Goal: Browse casually: Explore the website without a specific task or goal

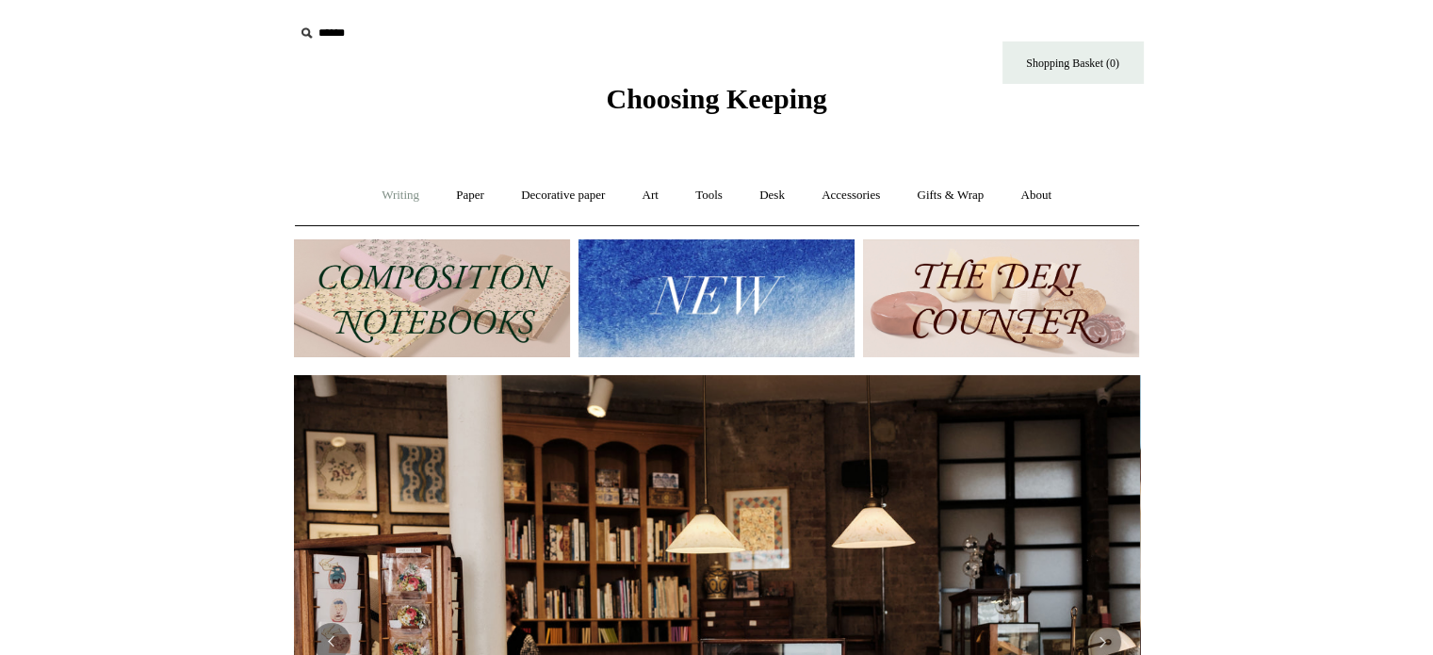
click at [396, 192] on link "Writing +" at bounding box center [401, 195] width 72 height 50
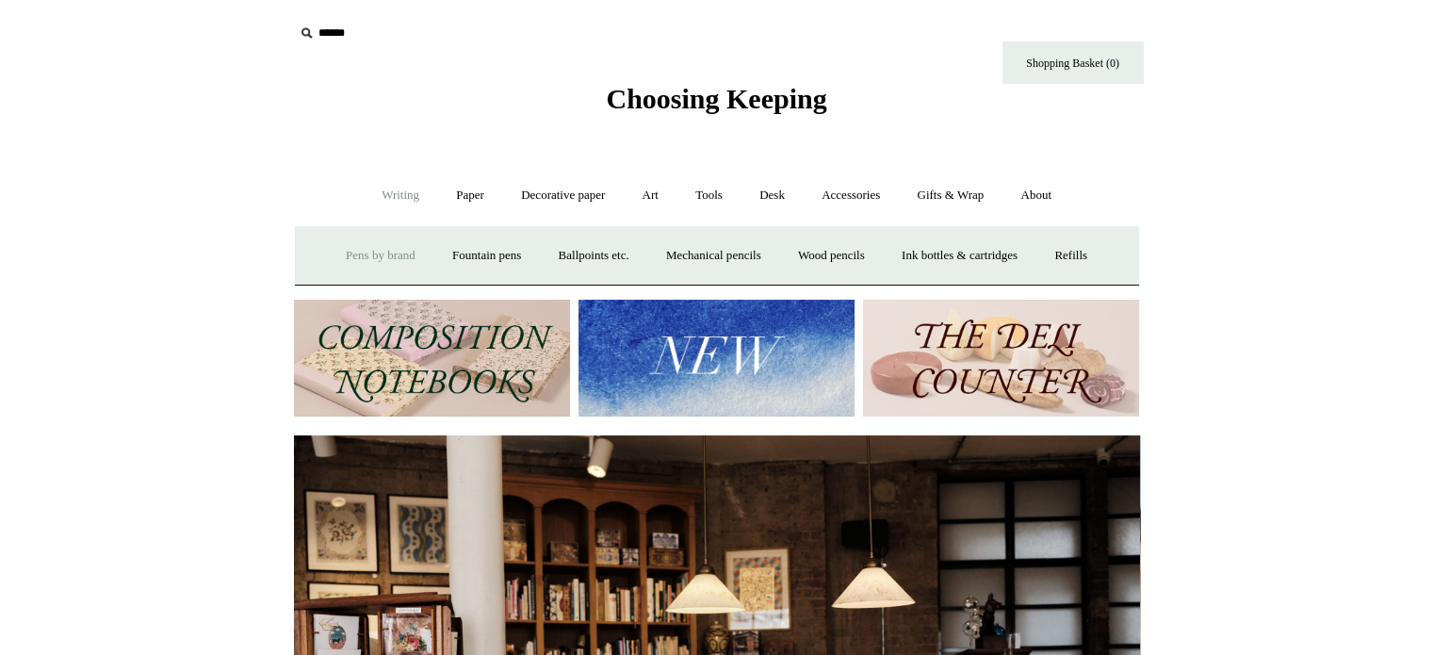
click at [362, 249] on link "Pens by brand +" at bounding box center [381, 256] width 104 height 50
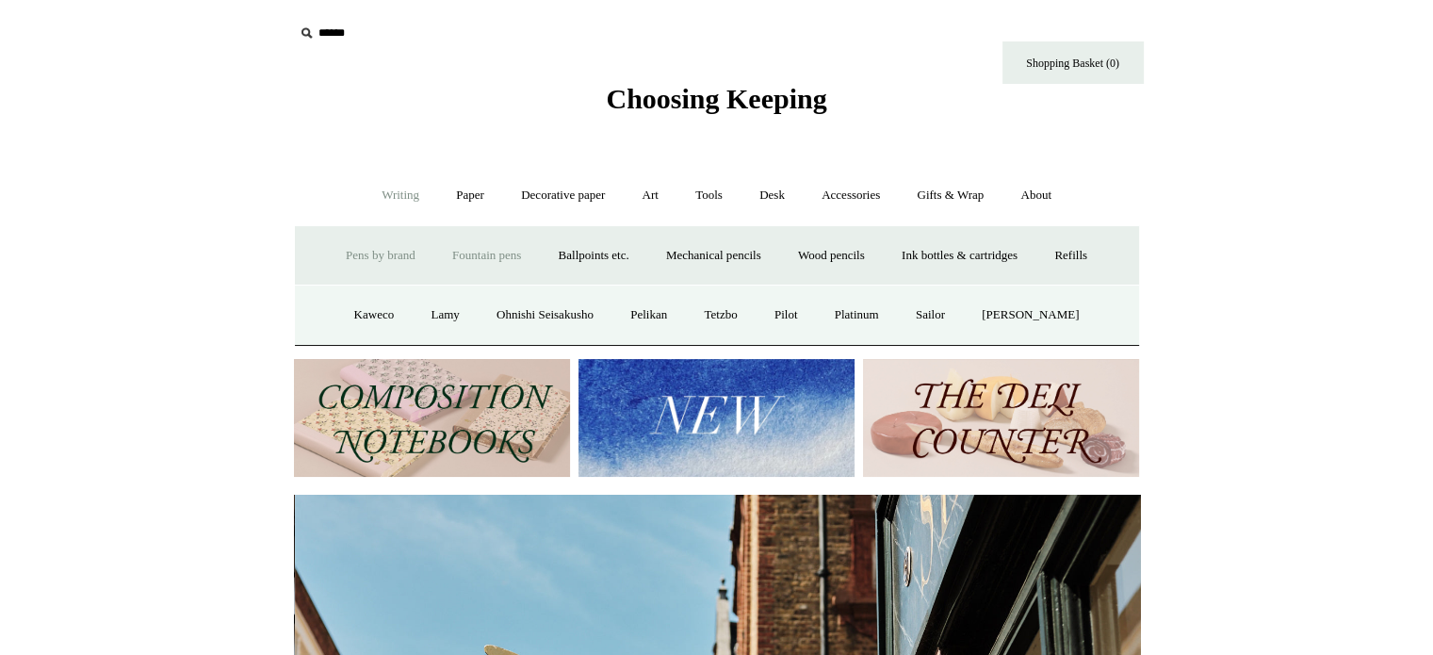
scroll to position [0, 846]
click at [586, 259] on link "Ballpoints etc. +" at bounding box center [594, 256] width 105 height 50
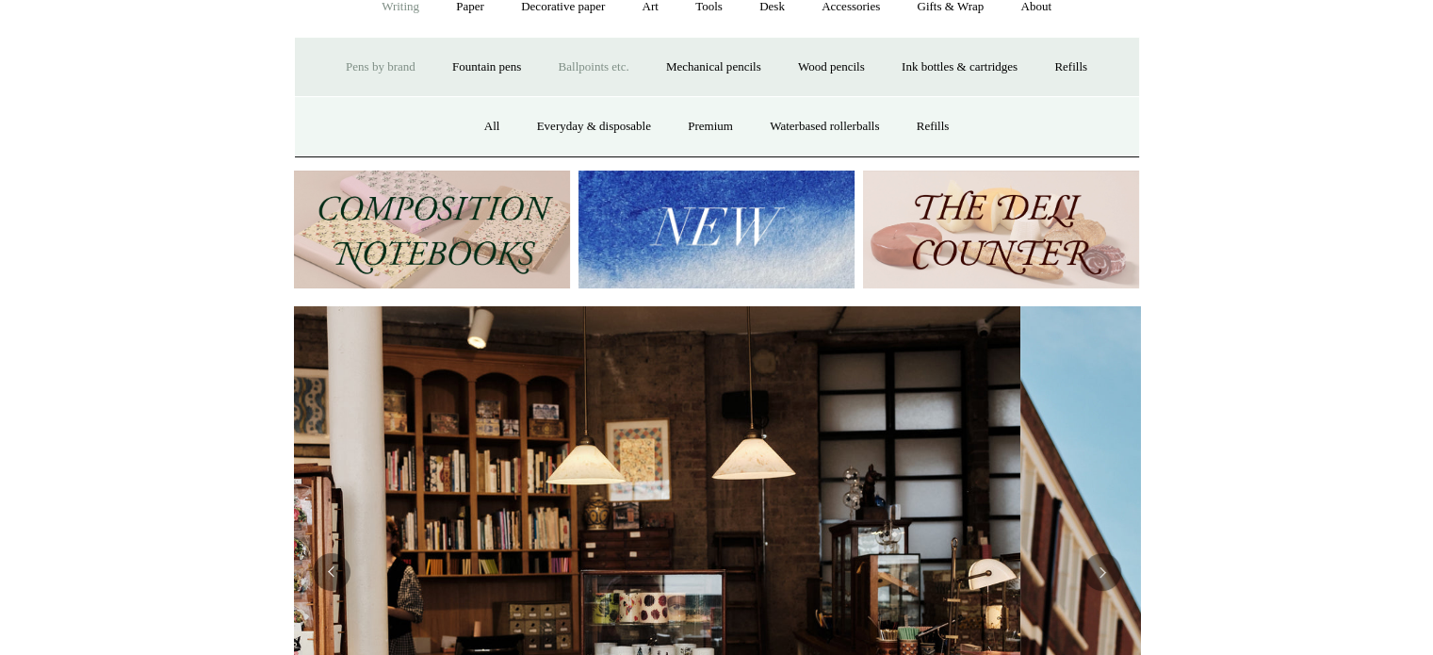
scroll to position [0, 0]
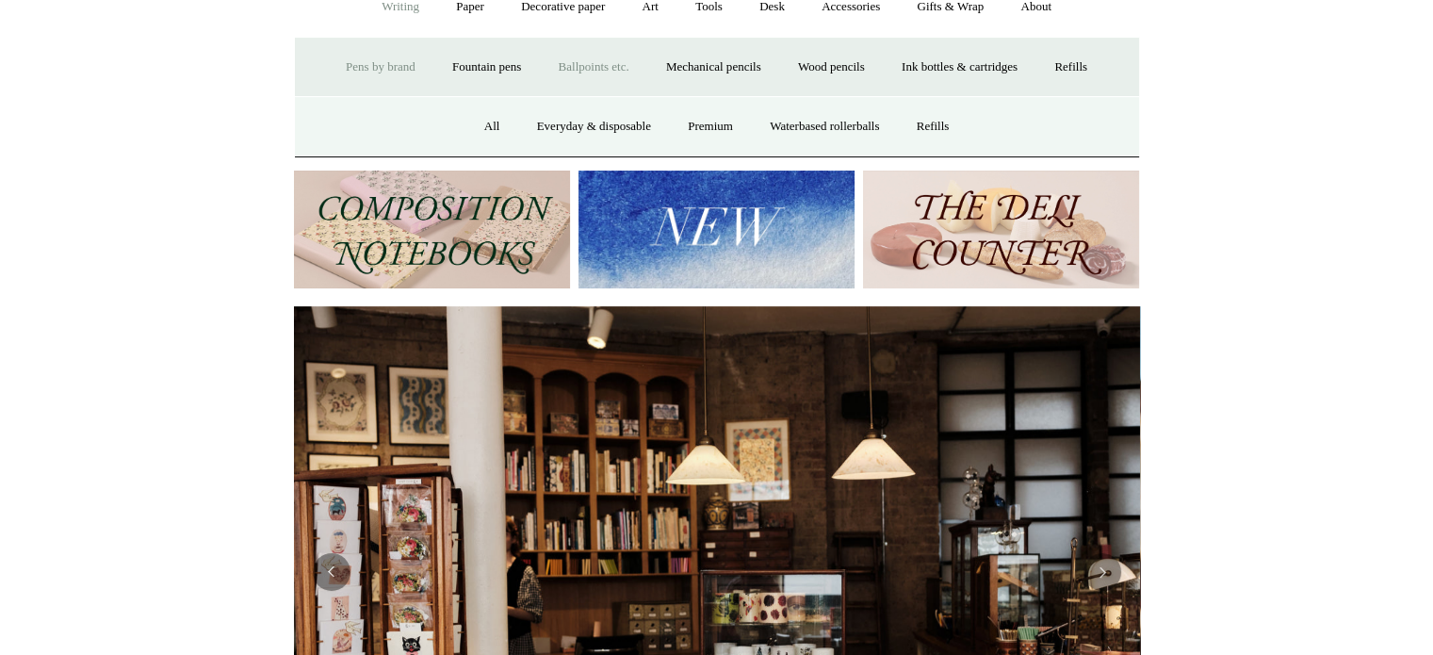
click at [362, 71] on link "Pens by brand +" at bounding box center [381, 67] width 104 height 50
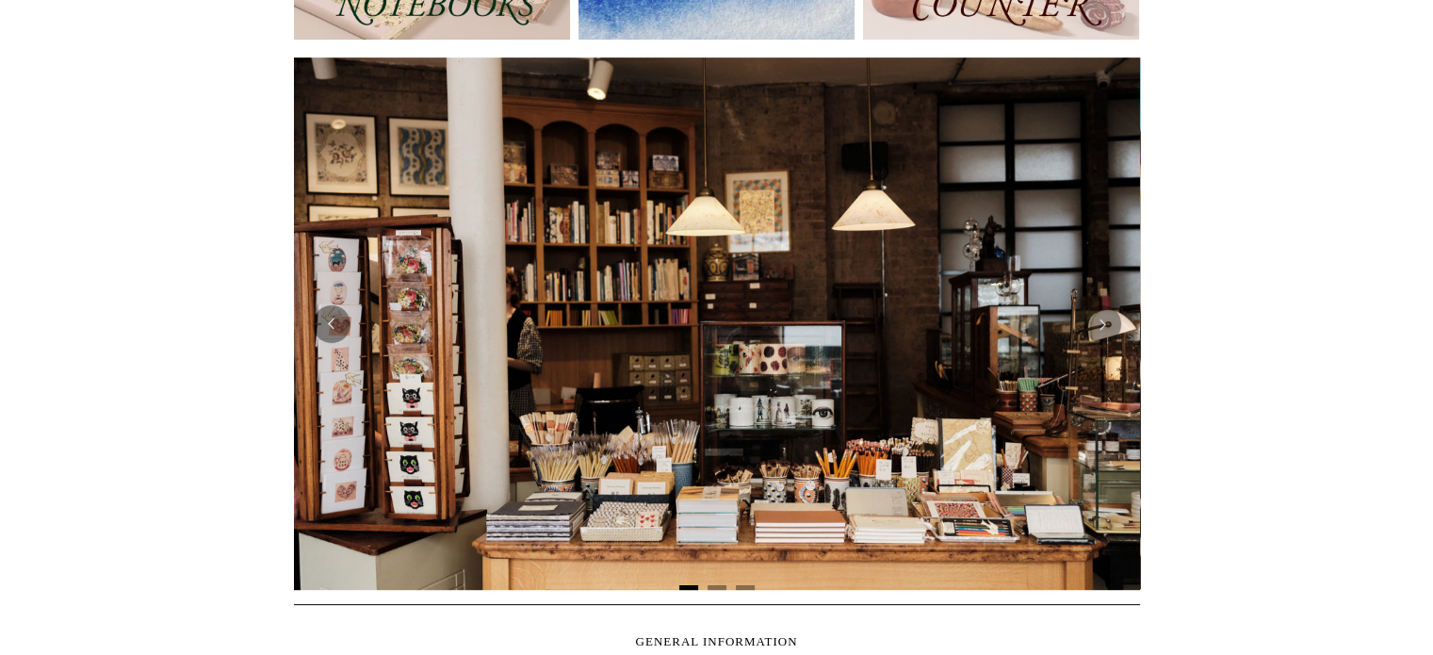
scroll to position [188, 0]
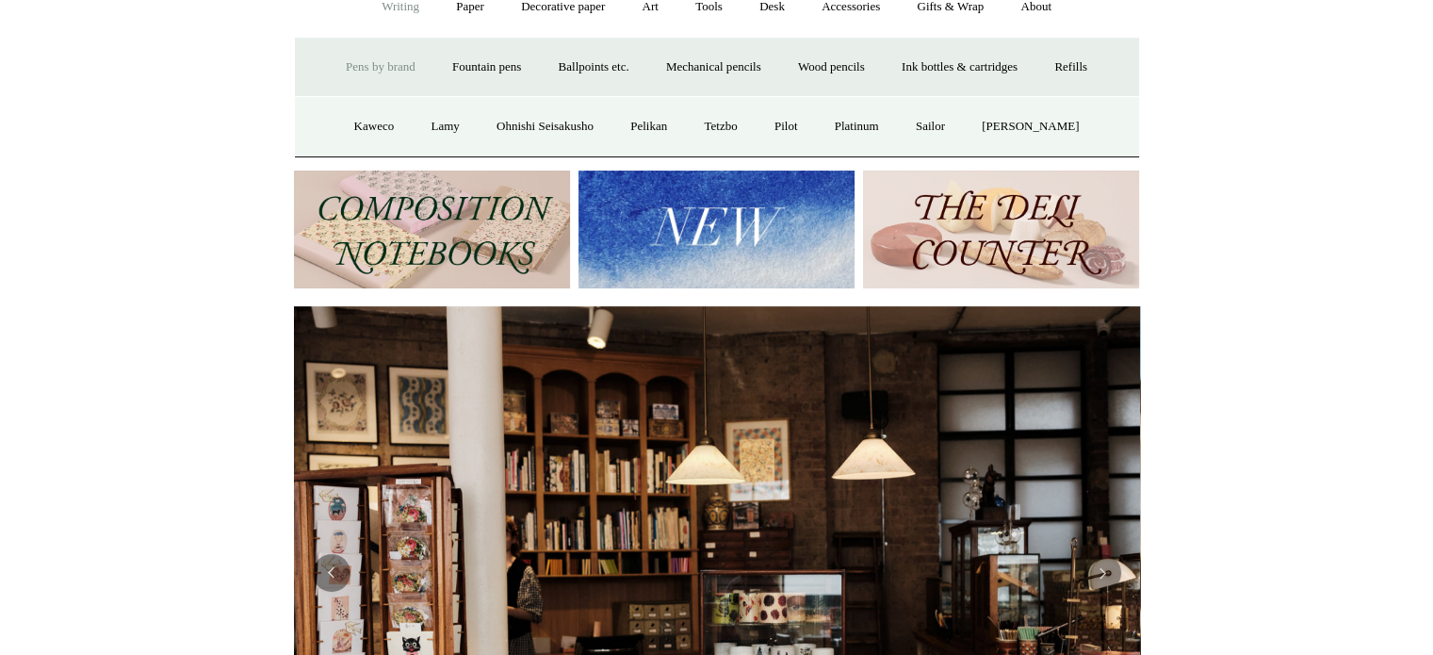
click at [1005, 228] on img at bounding box center [1001, 229] width 276 height 118
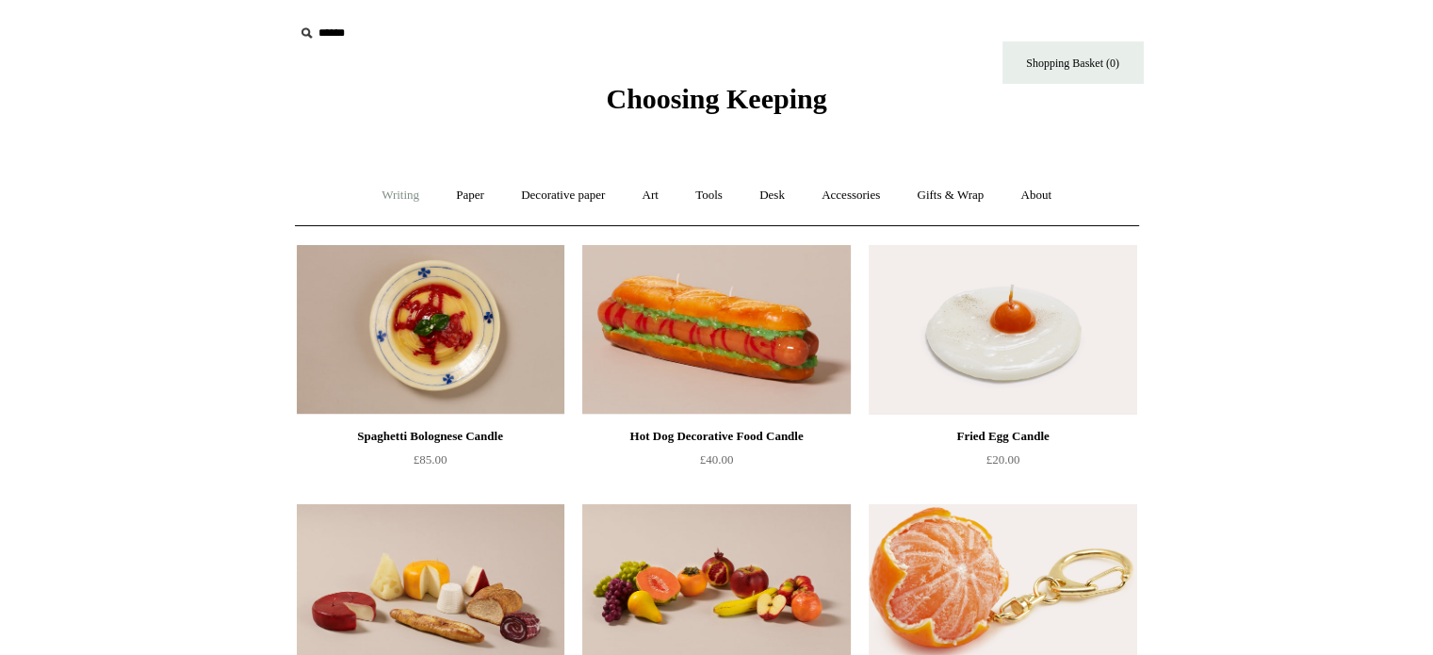
click at [392, 195] on link "Writing +" at bounding box center [401, 195] width 72 height 50
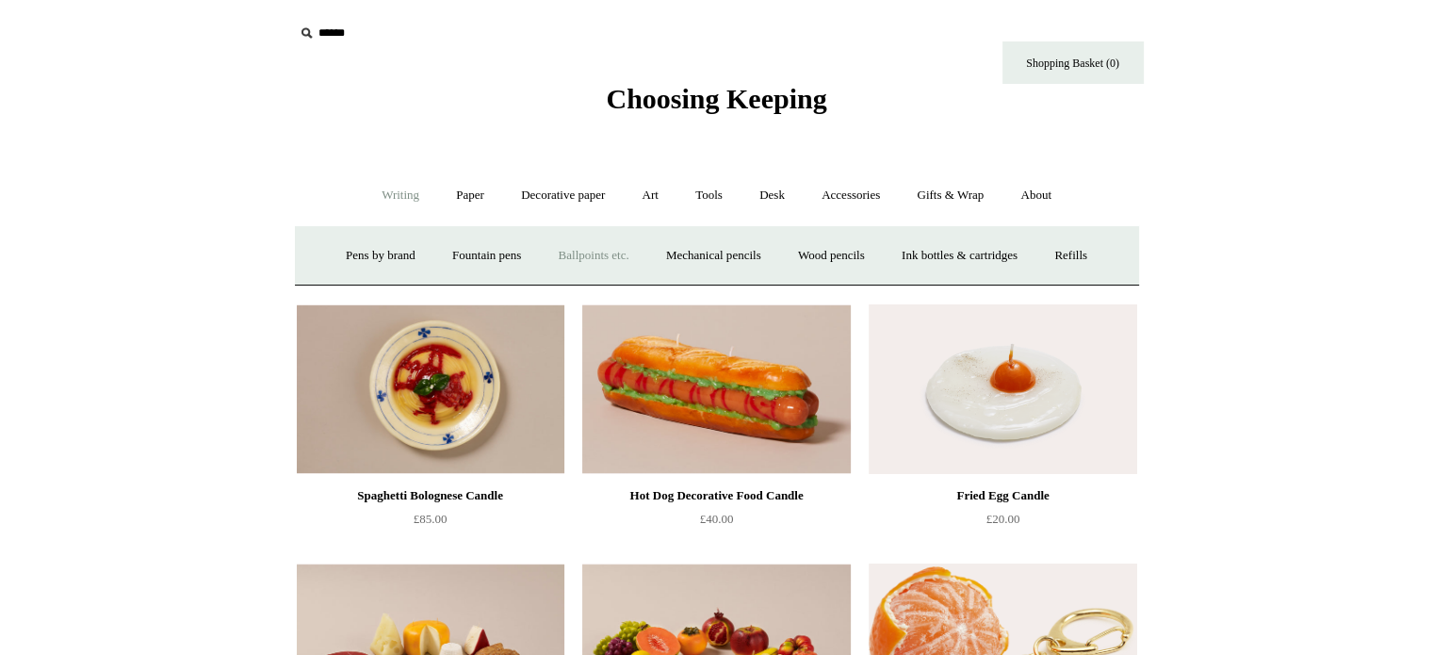
click at [607, 251] on link "Ballpoints etc. +" at bounding box center [594, 256] width 105 height 50
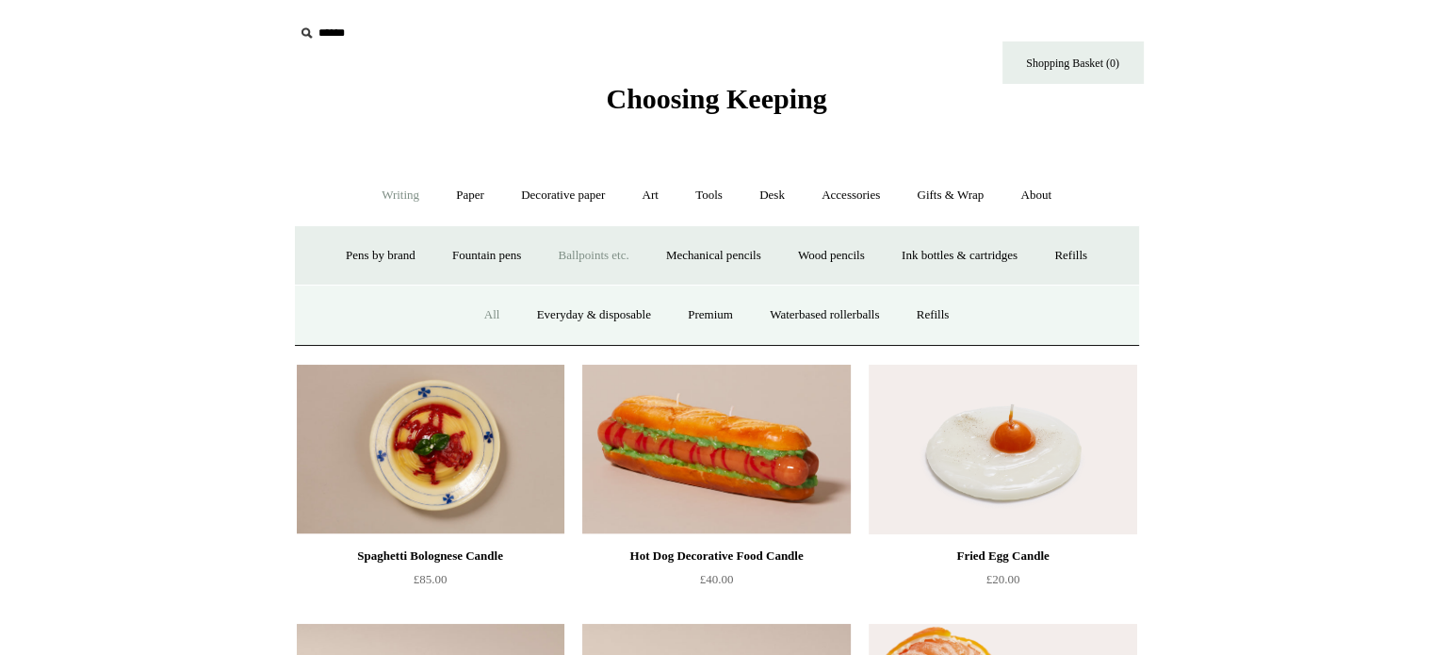
click at [482, 311] on link "All" at bounding box center [492, 315] width 50 height 50
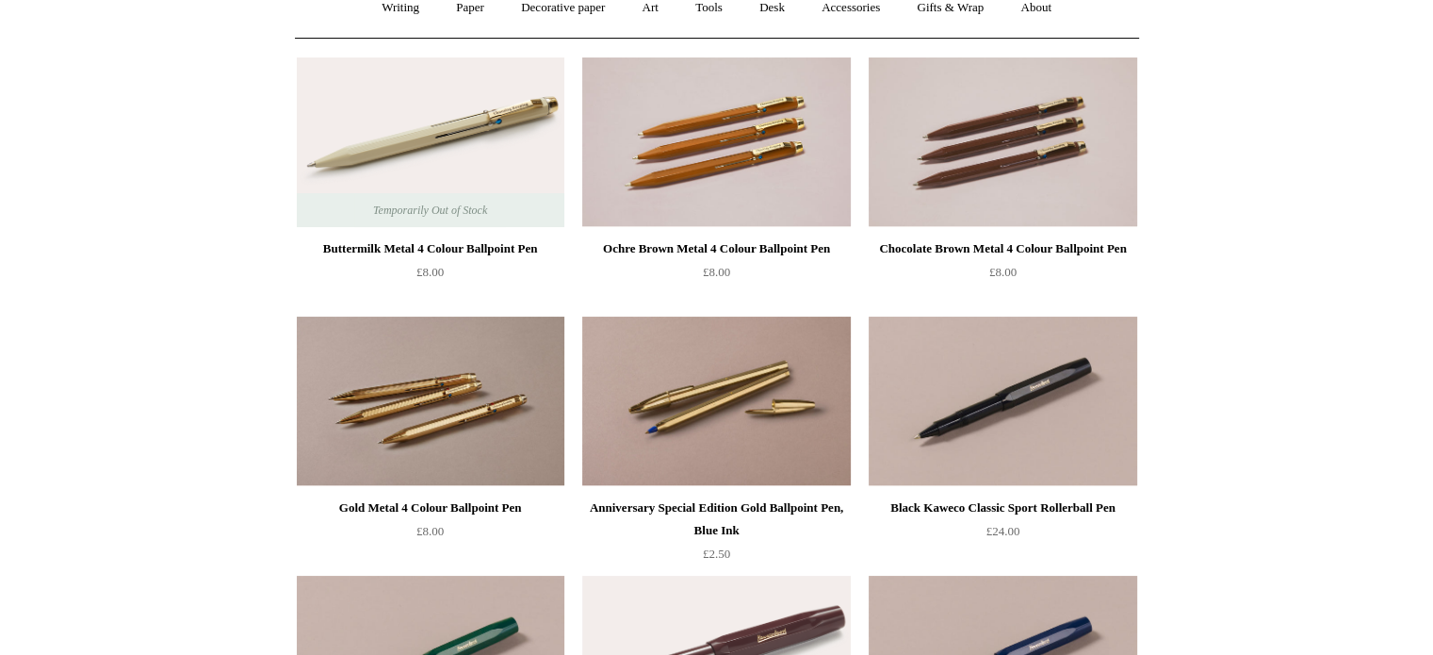
scroll to position [188, 0]
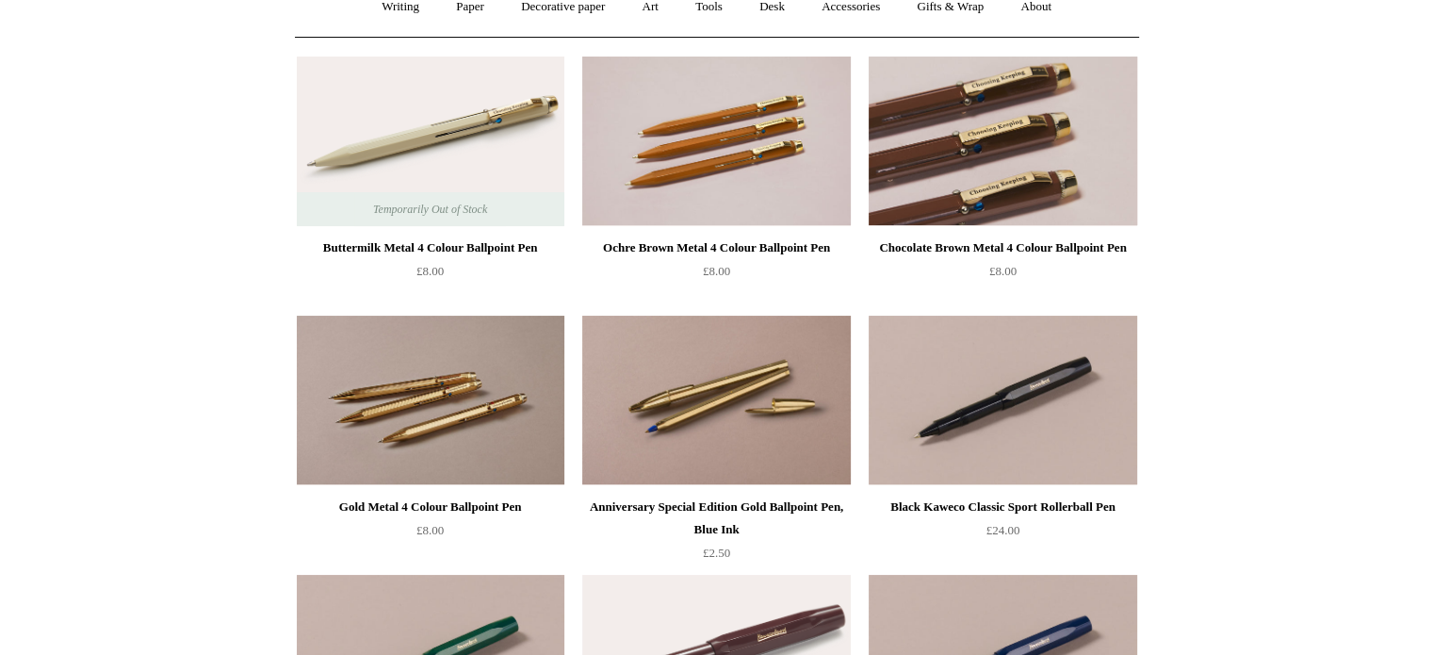
click at [1057, 172] on img at bounding box center [1001, 142] width 267 height 170
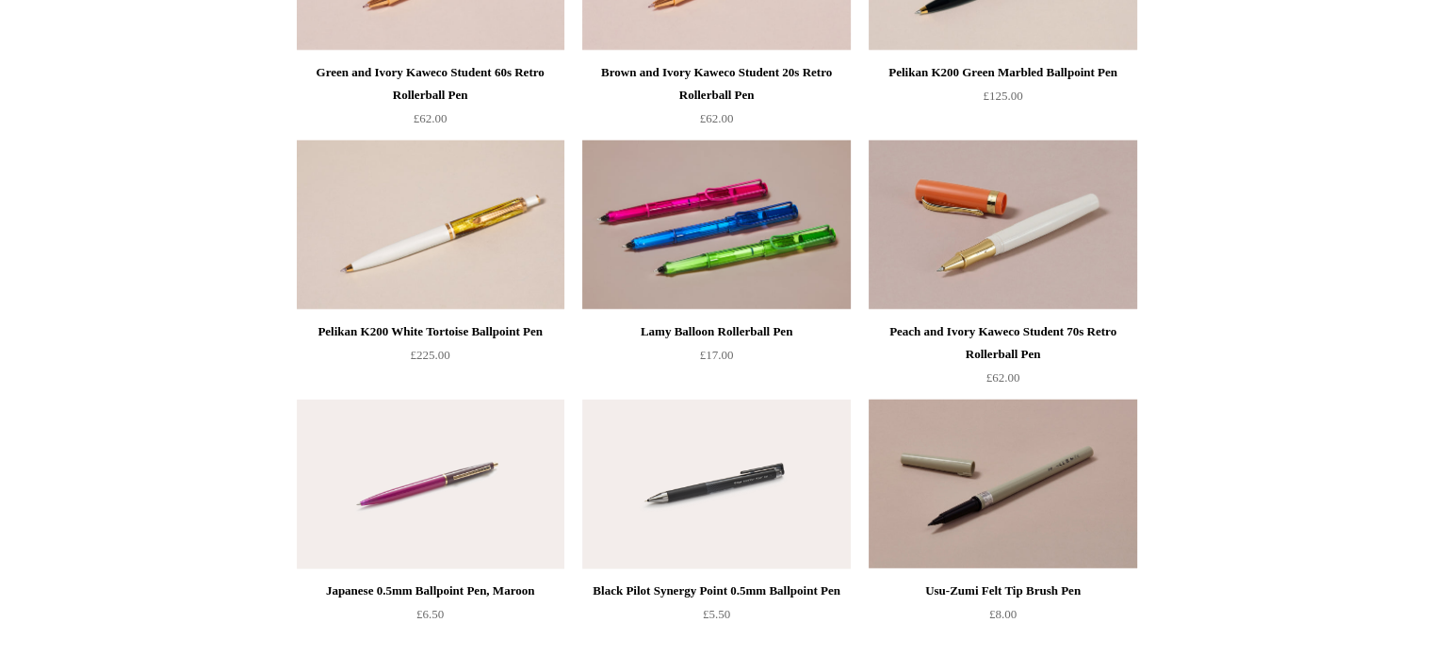
scroll to position [5557, 0]
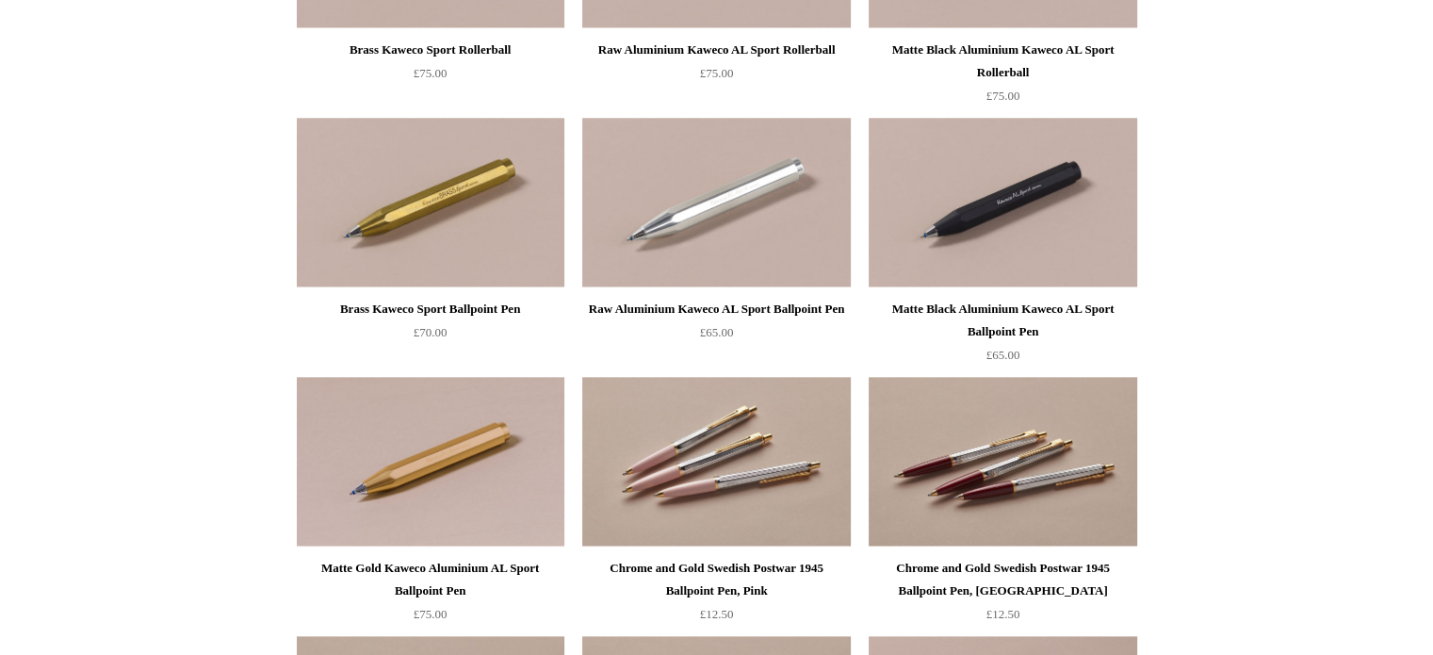
scroll to position [0, 0]
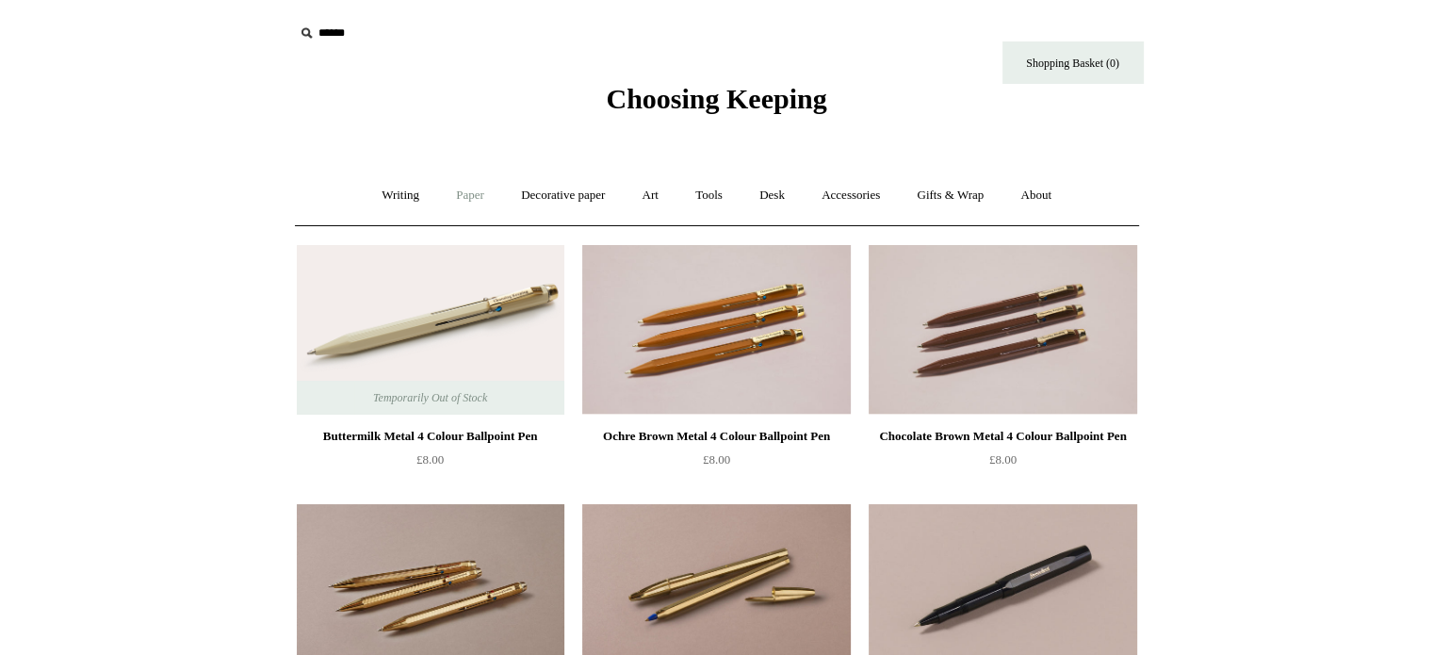
click at [452, 187] on link "Paper +" at bounding box center [470, 195] width 62 height 50
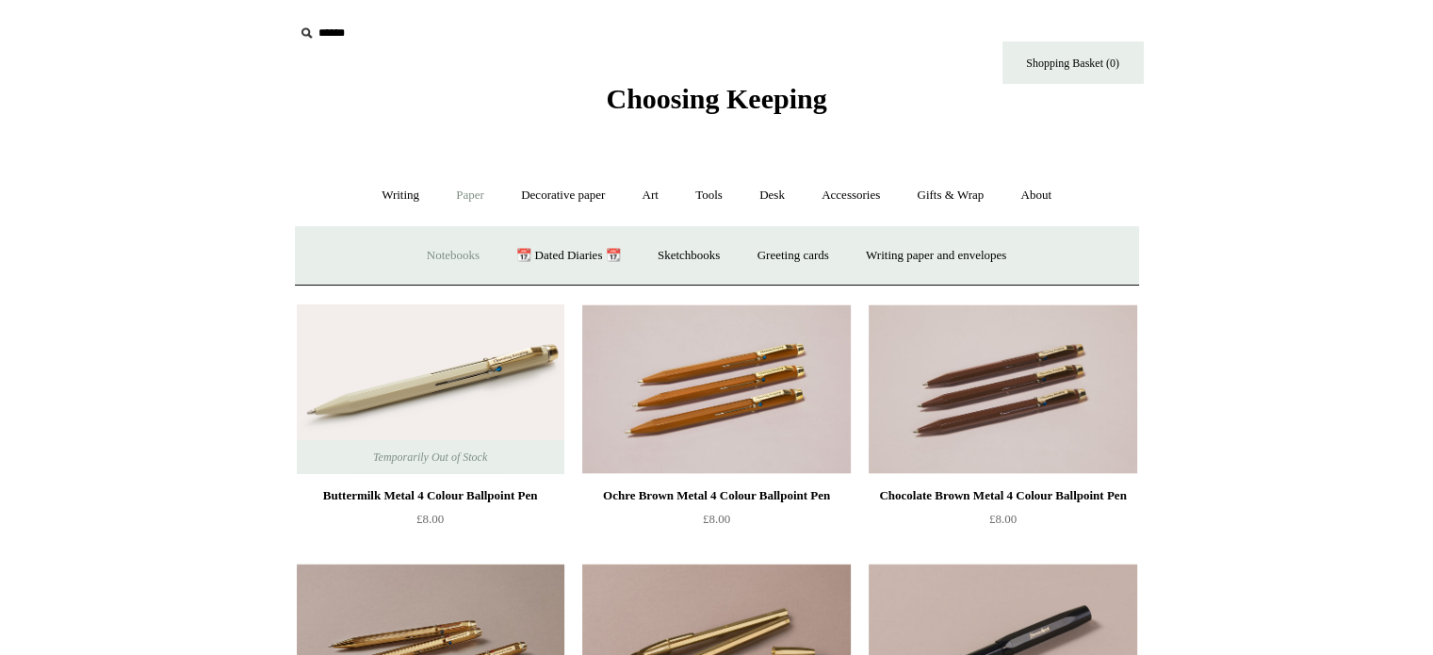
click at [434, 252] on link "Notebooks +" at bounding box center [453, 256] width 87 height 50
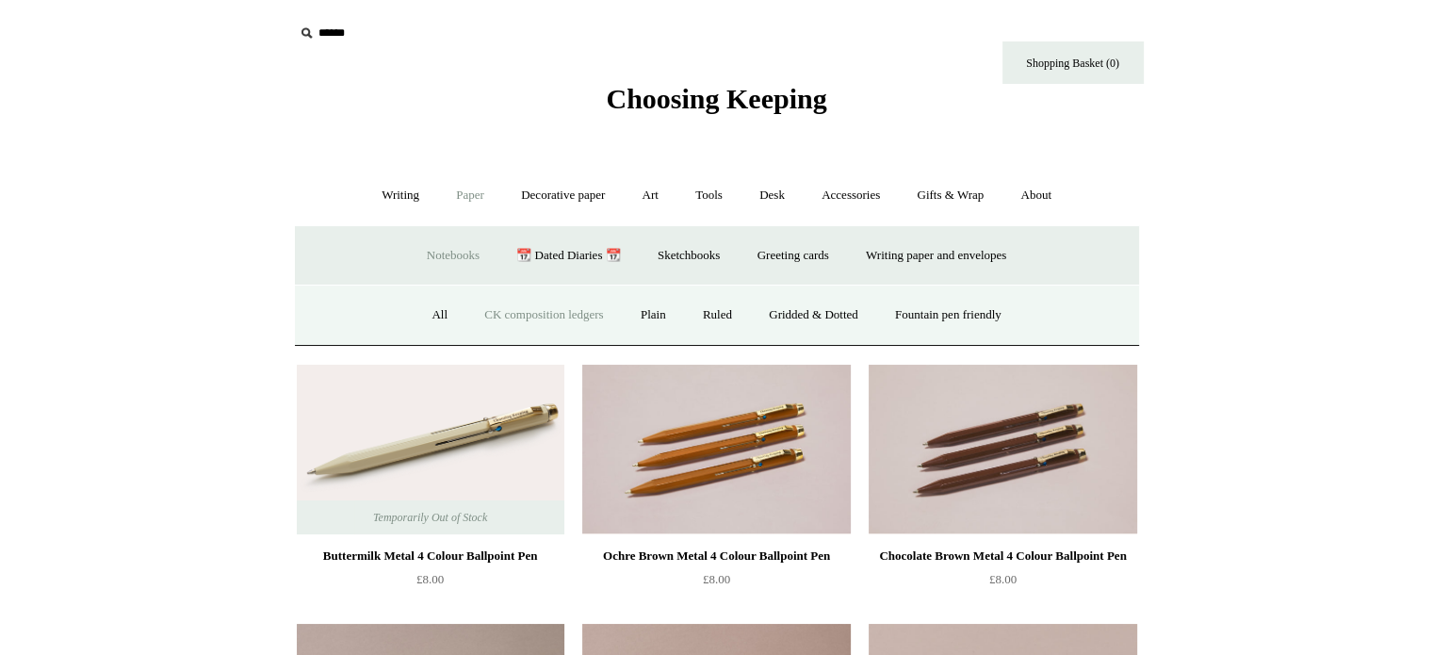
click at [490, 312] on link "CK composition ledgers" at bounding box center [543, 315] width 153 height 50
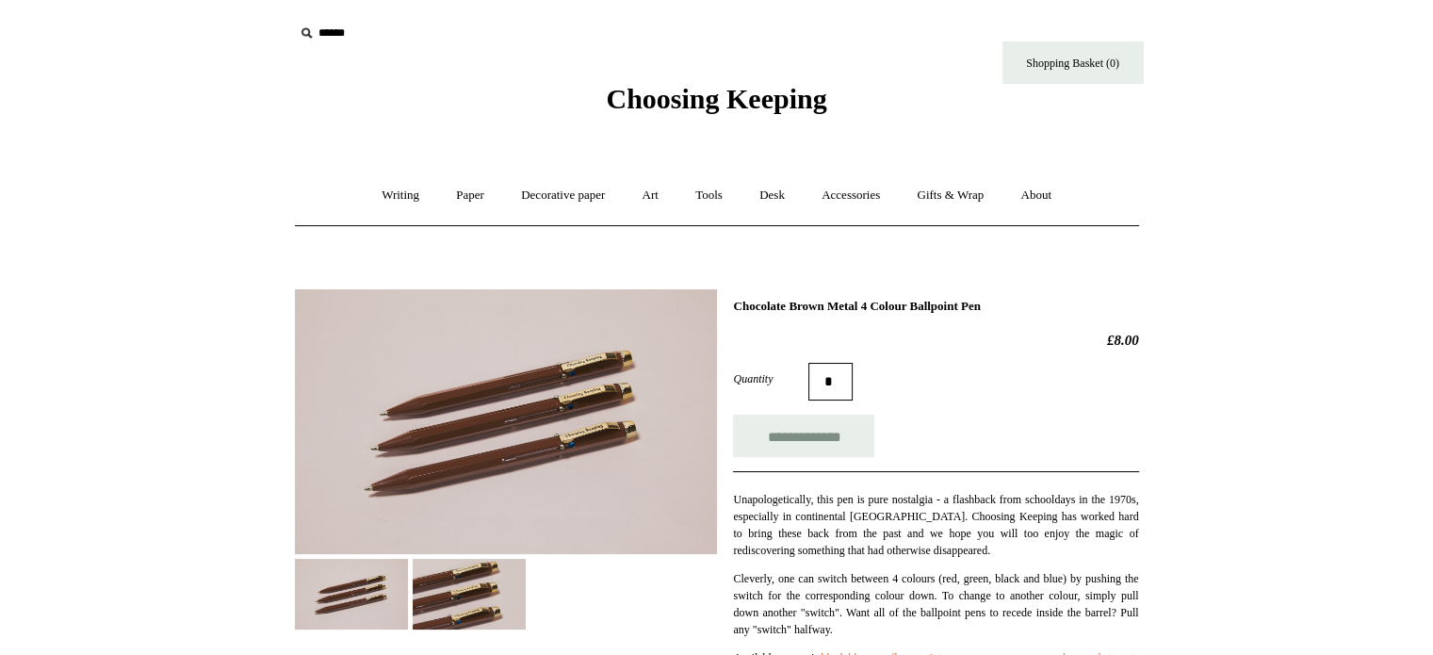
scroll to position [283, 0]
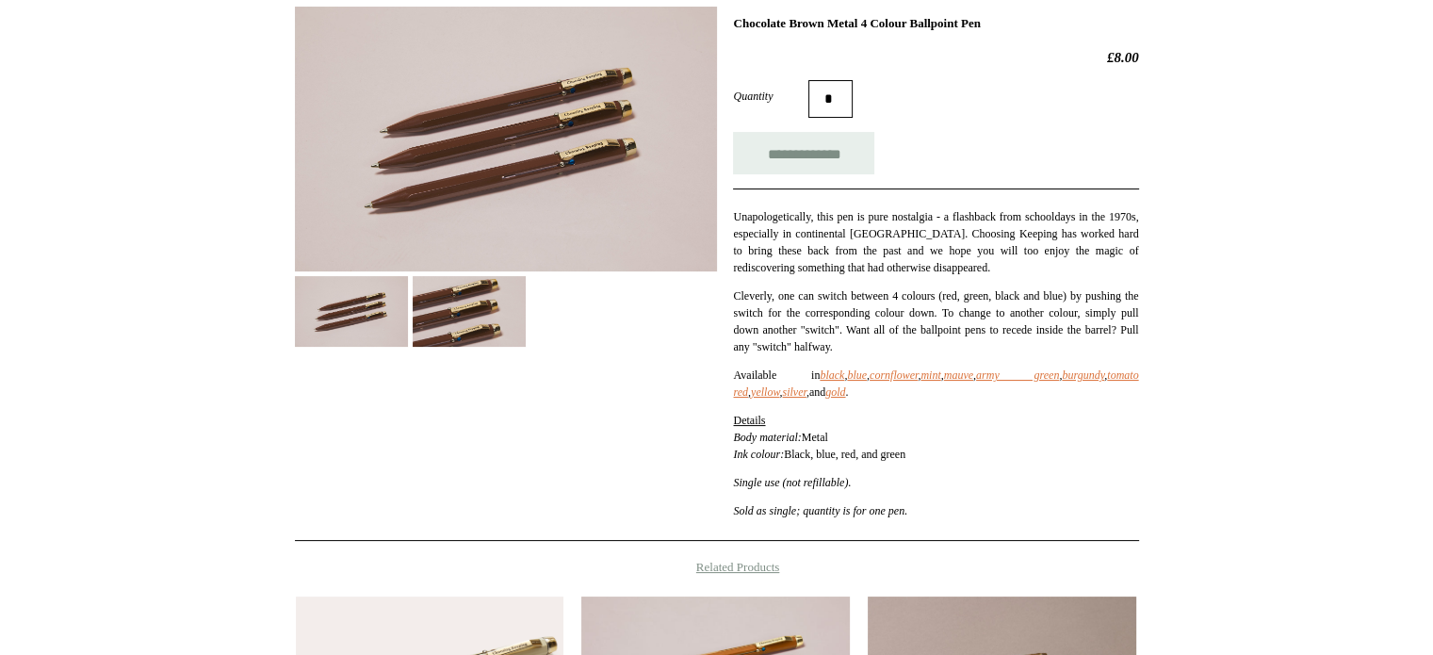
click at [471, 321] on img at bounding box center [469, 311] width 113 height 71
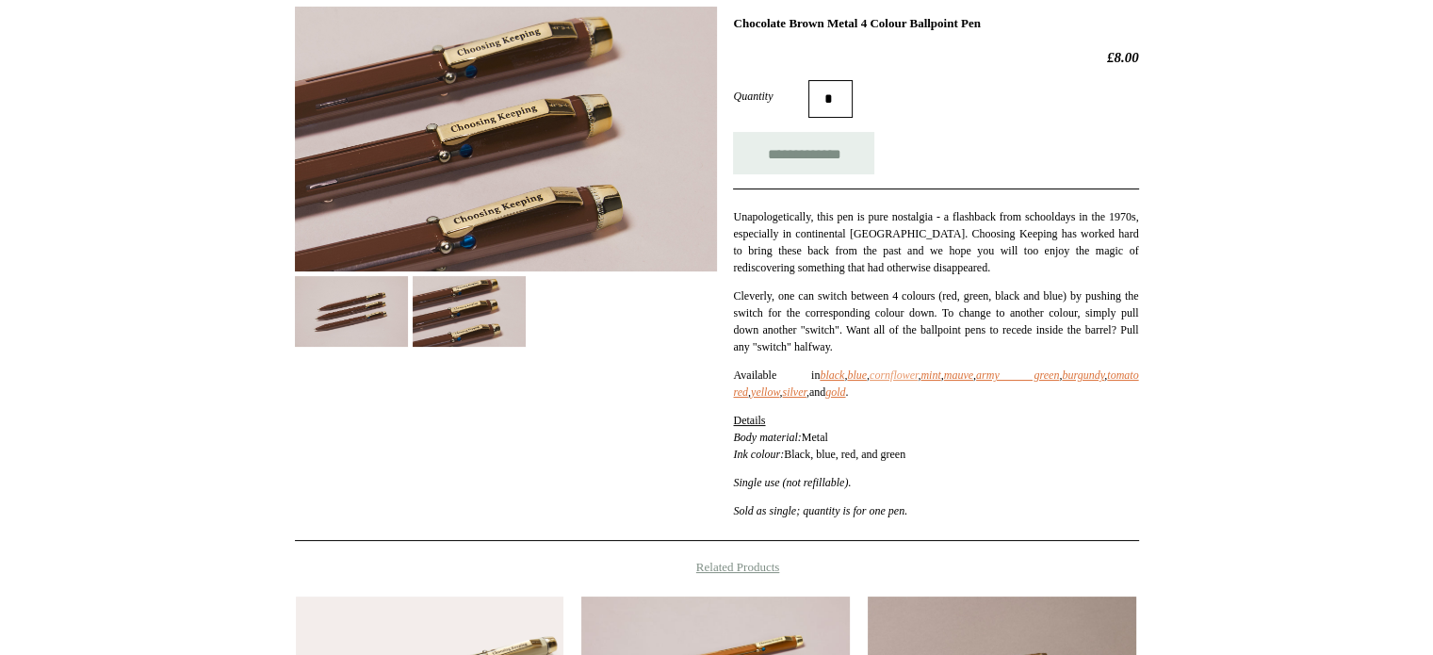
click at [912, 375] on icon "cornflower" at bounding box center [893, 374] width 48 height 13
click at [973, 371] on icon "mauve" at bounding box center [958, 374] width 29 height 13
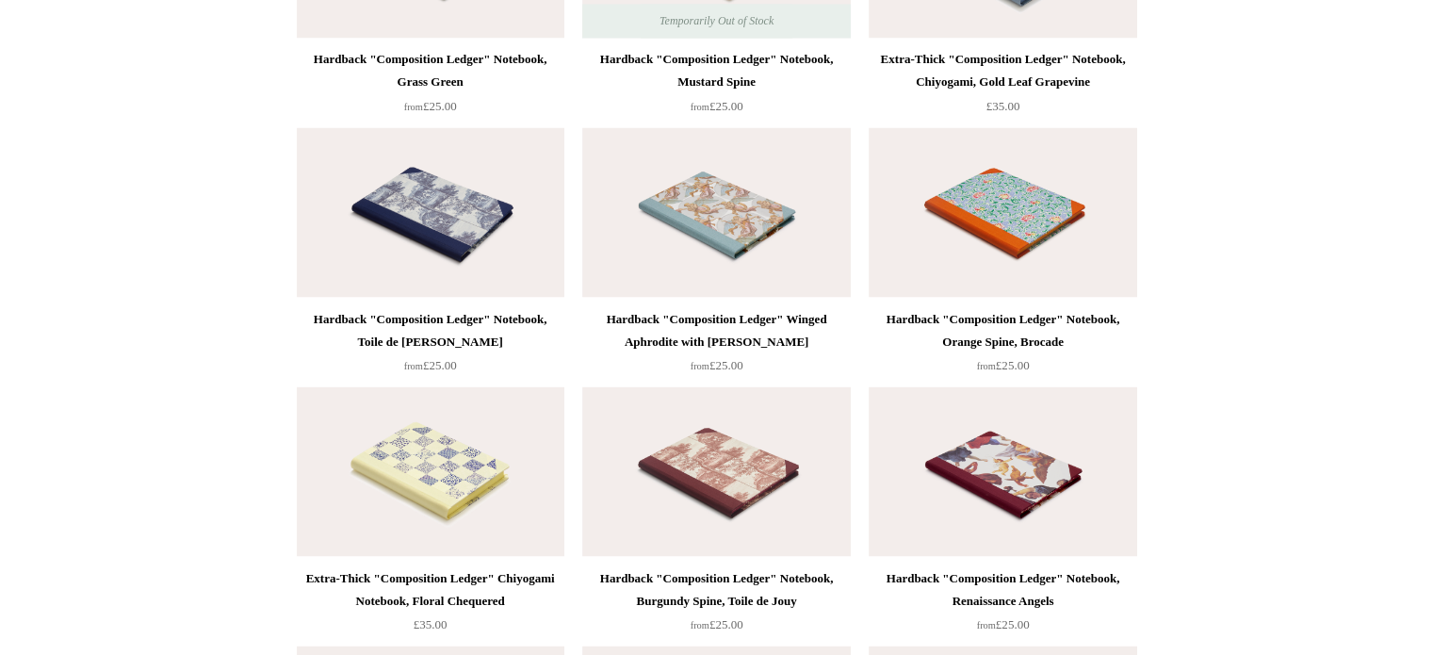
scroll to position [4050, 0]
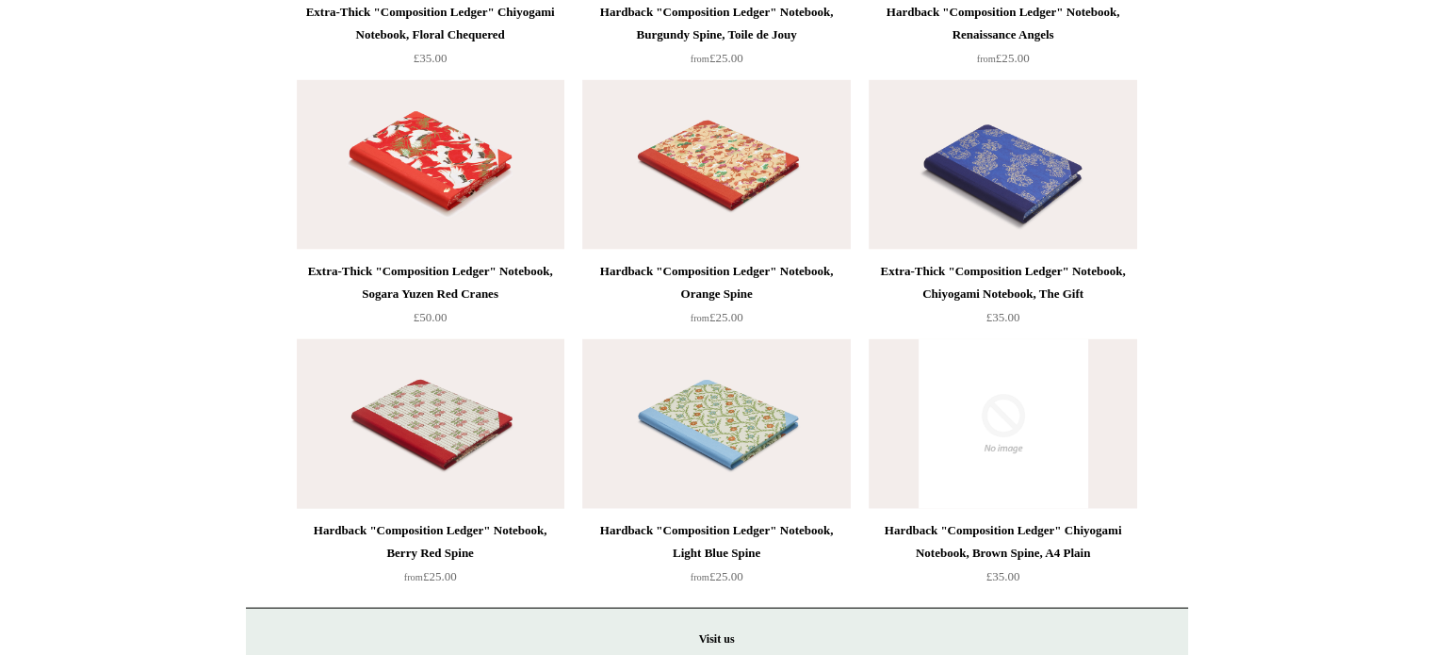
click at [432, 437] on img at bounding box center [430, 424] width 267 height 170
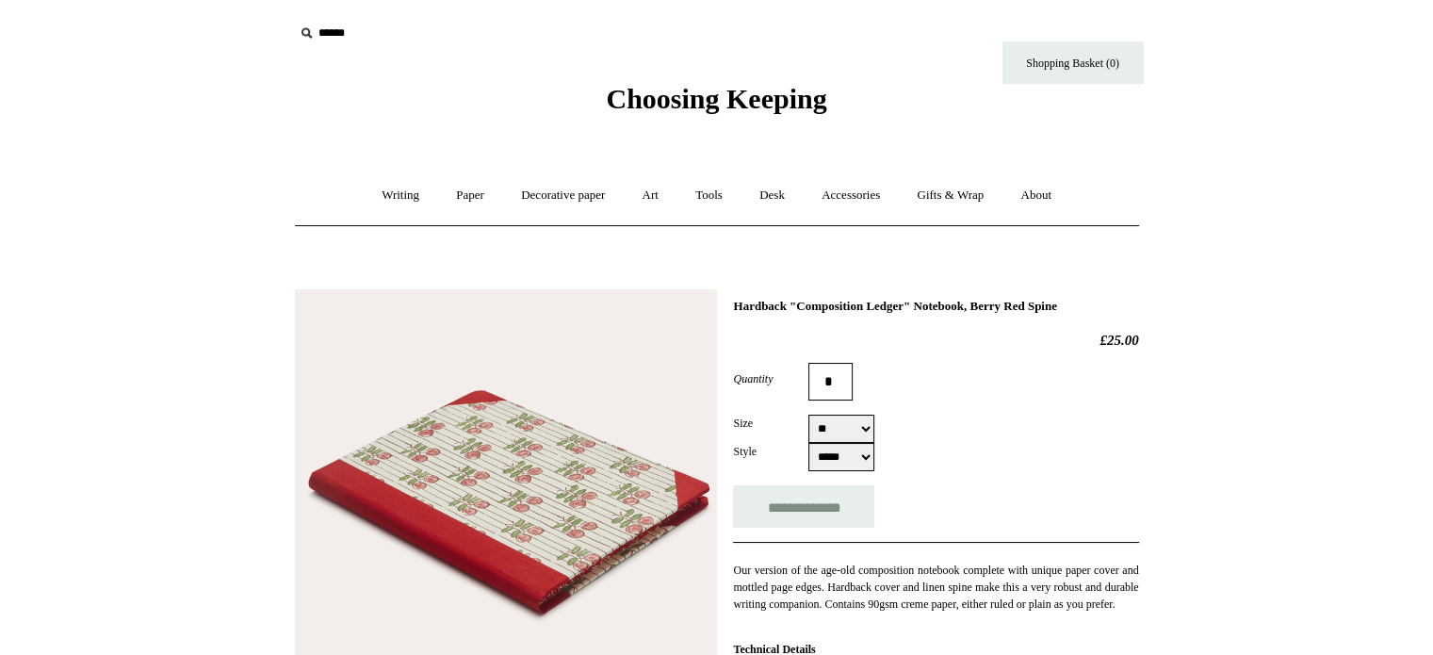
click at [676, 90] on span "Choosing Keeping" at bounding box center [716, 98] width 220 height 31
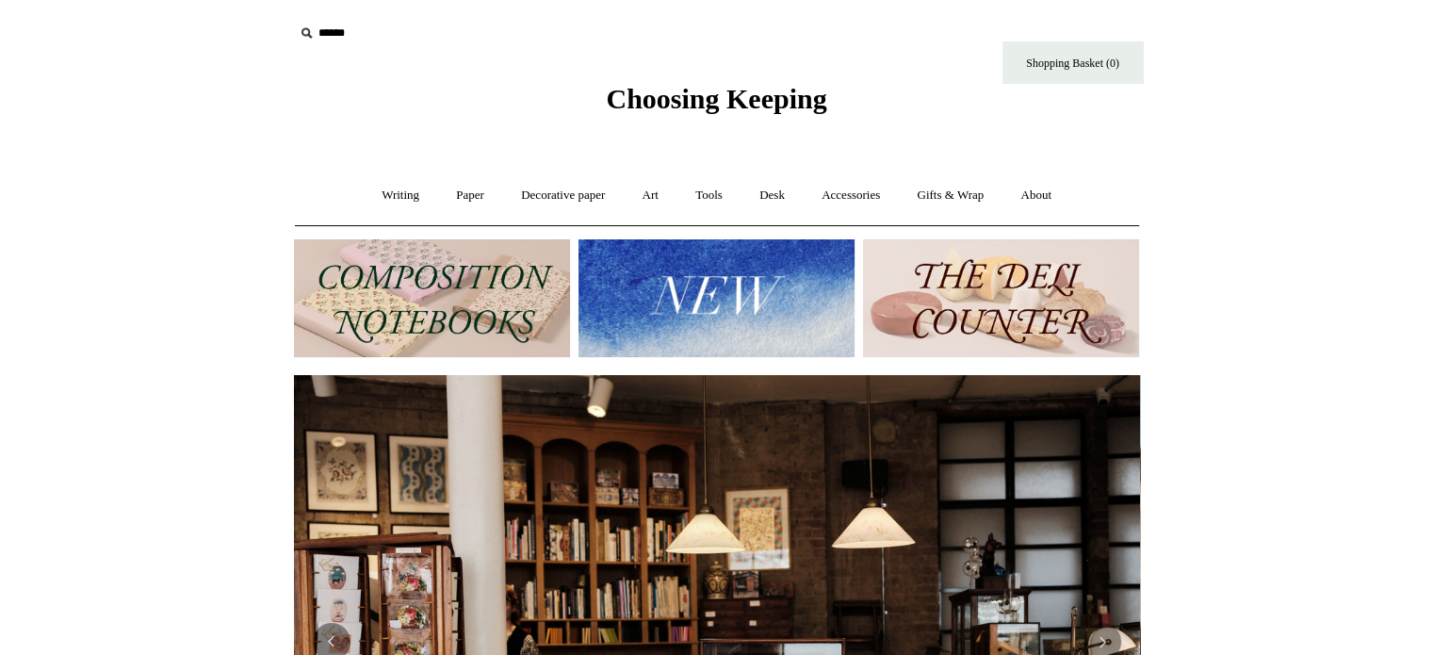
click at [640, 274] on img at bounding box center [716, 298] width 276 height 118
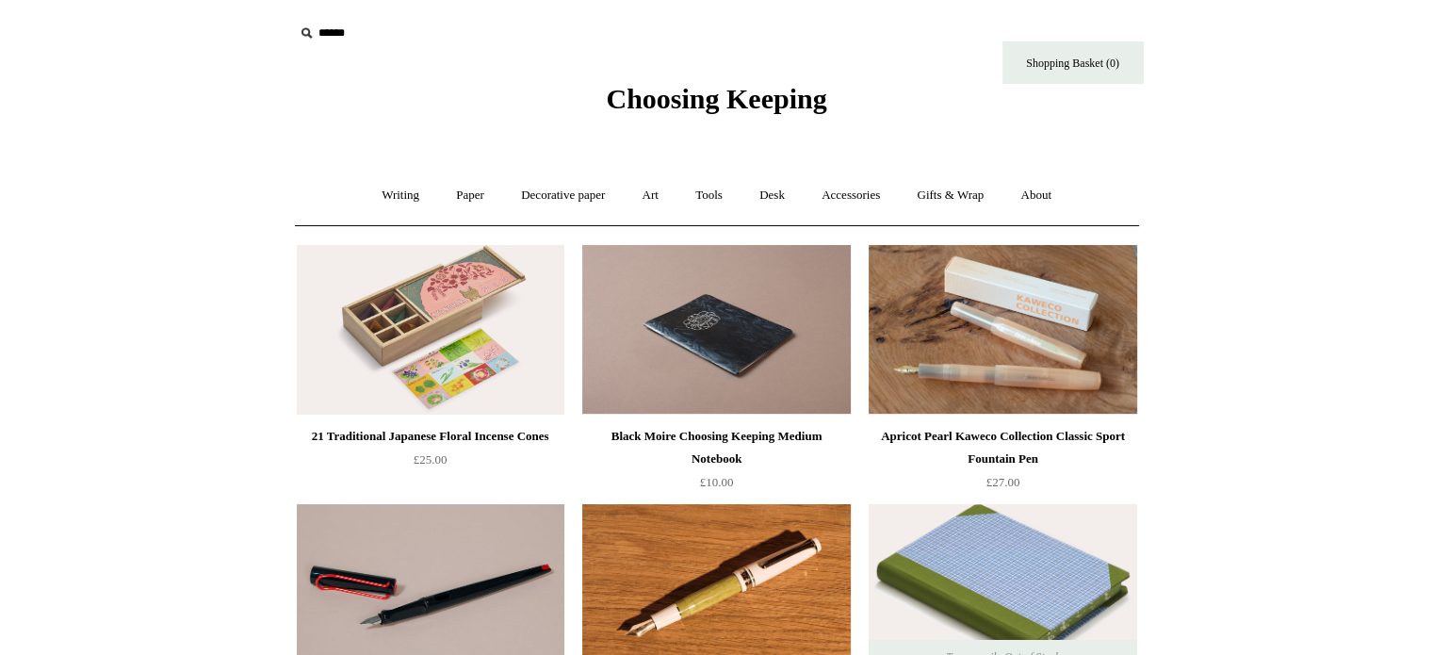
click at [707, 191] on link "Tools +" at bounding box center [708, 195] width 61 height 50
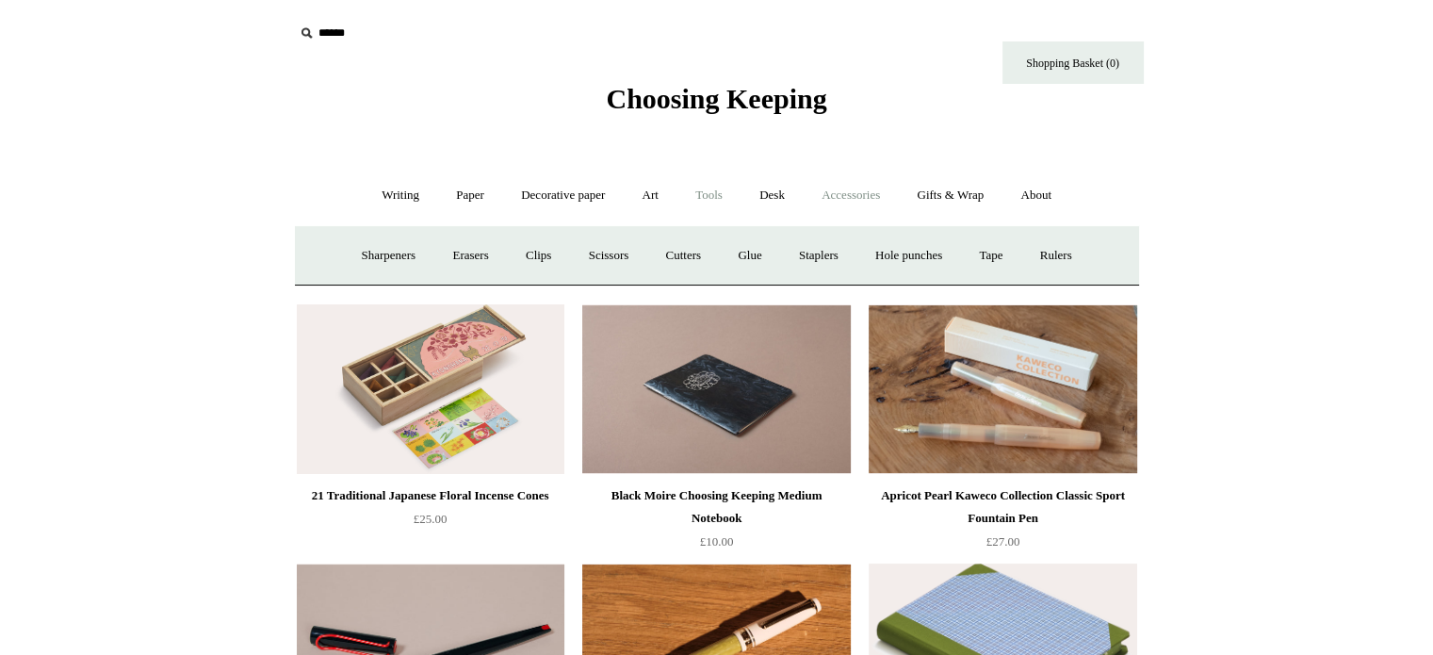
click at [844, 188] on link "Accessories +" at bounding box center [850, 195] width 92 height 50
click at [948, 184] on link "Gifts & Wrap +" at bounding box center [949, 195] width 101 height 50
click at [995, 250] on link "Gifts +" at bounding box center [982, 256] width 58 height 50
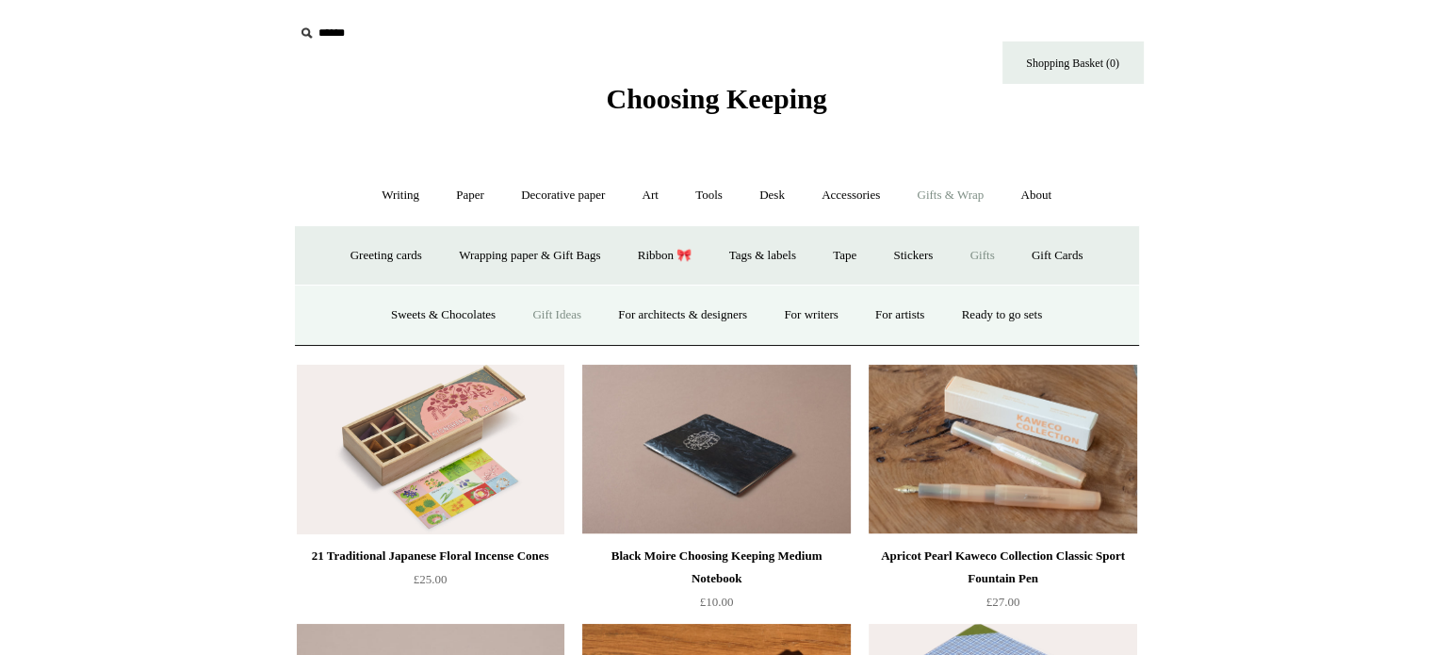
click at [558, 314] on link "Gift Ideas" at bounding box center [556, 315] width 83 height 50
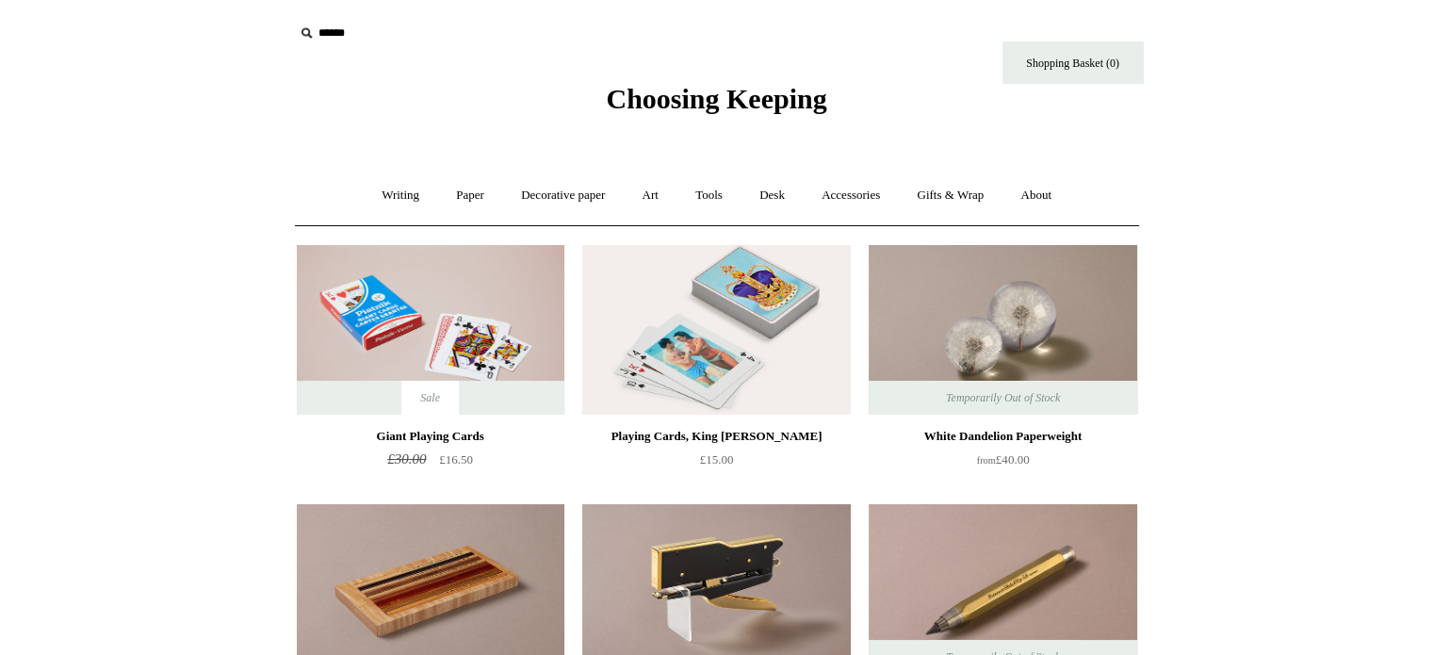
click at [757, 196] on link "Desk +" at bounding box center [771, 195] width 59 height 50
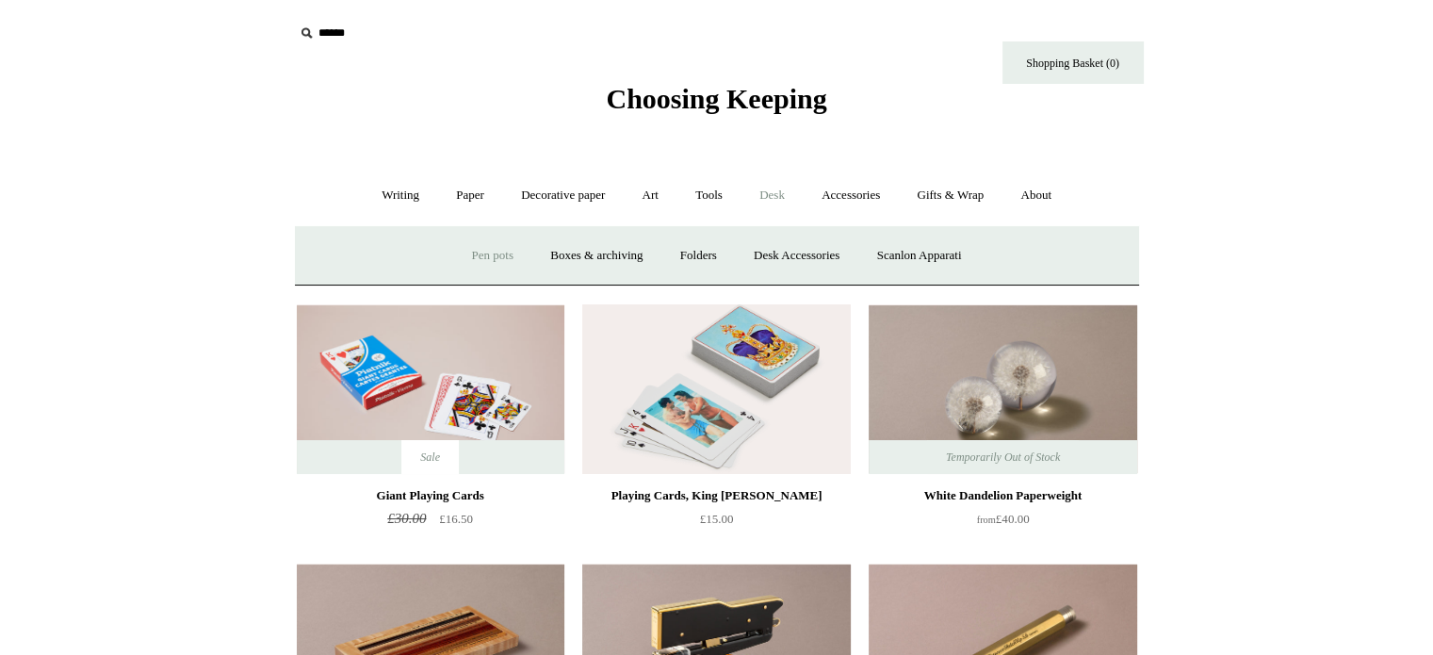
click at [480, 247] on link "Pen pots" at bounding box center [492, 256] width 75 height 50
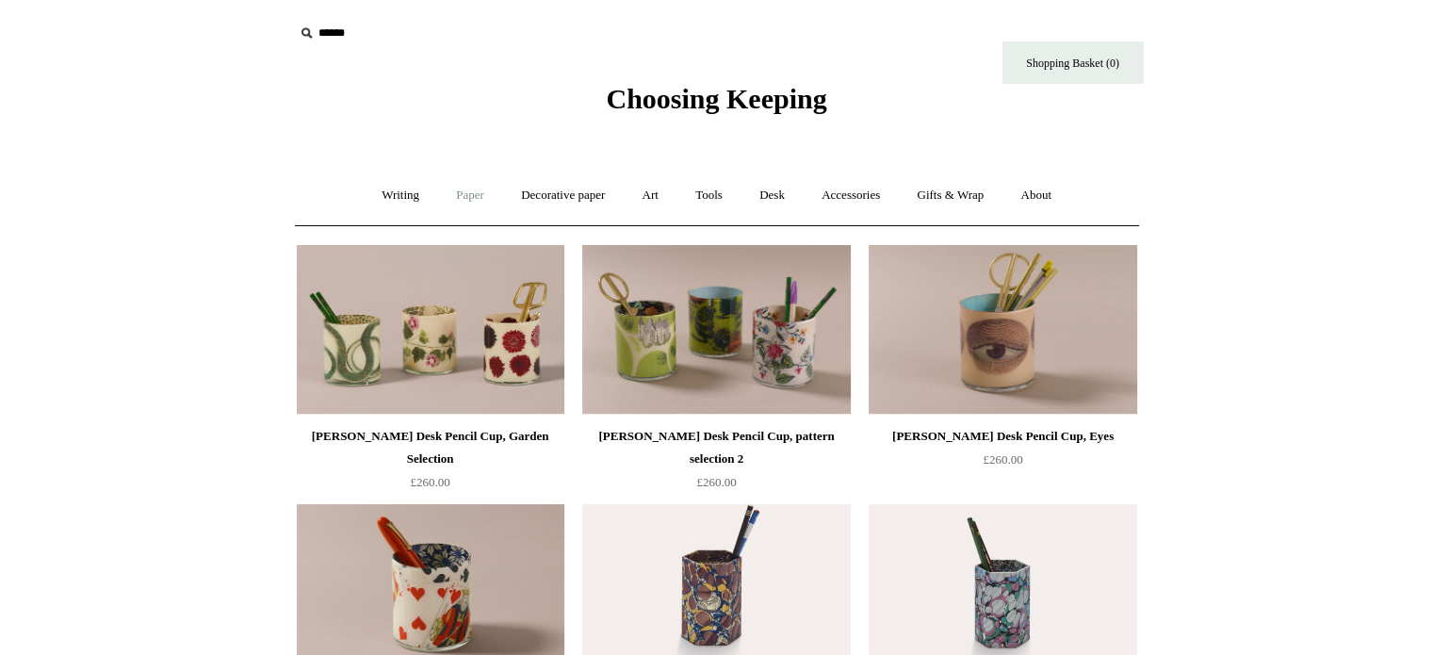
click at [470, 188] on link "Paper +" at bounding box center [470, 195] width 62 height 50
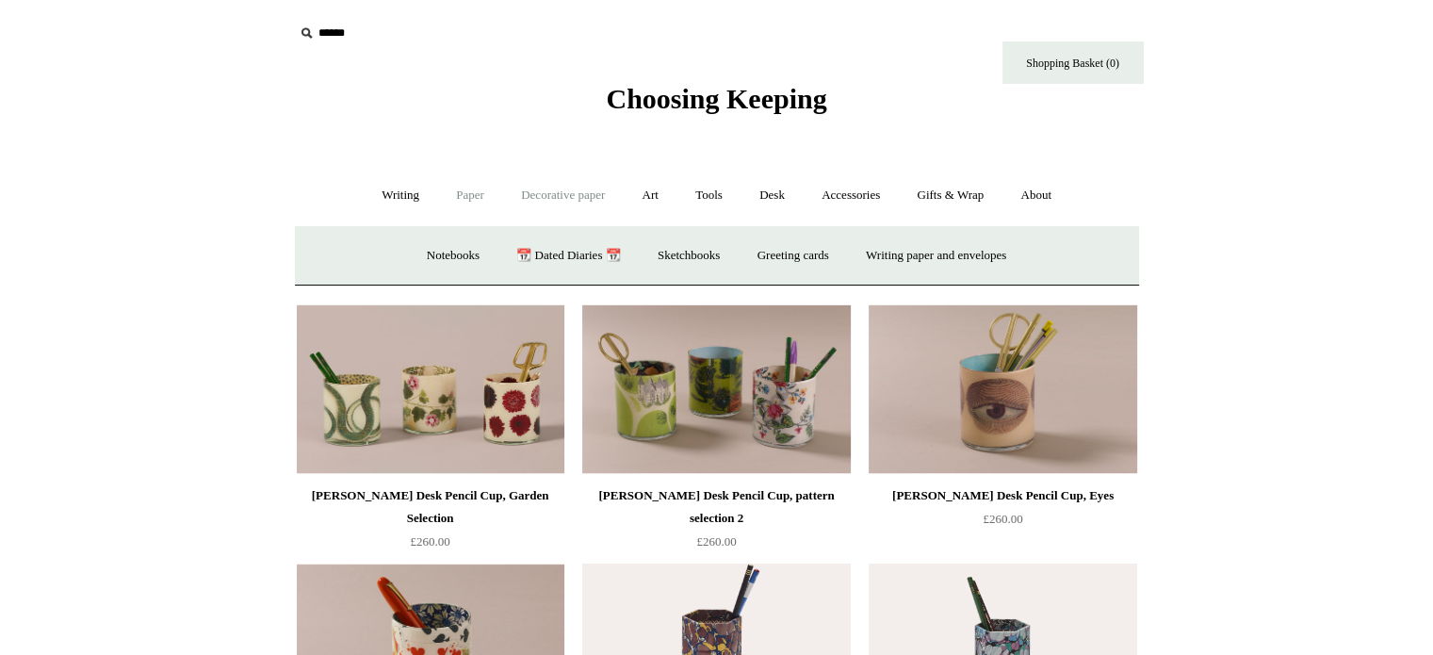
click at [545, 194] on link "Decorative paper +" at bounding box center [563, 195] width 118 height 50
click at [645, 194] on link "Art +" at bounding box center [650, 195] width 50 height 50
click at [442, 201] on link "Paper +" at bounding box center [470, 195] width 62 height 50
click at [399, 189] on link "Writing +" at bounding box center [401, 195] width 72 height 50
click at [460, 195] on link "Paper +" at bounding box center [470, 195] width 62 height 50
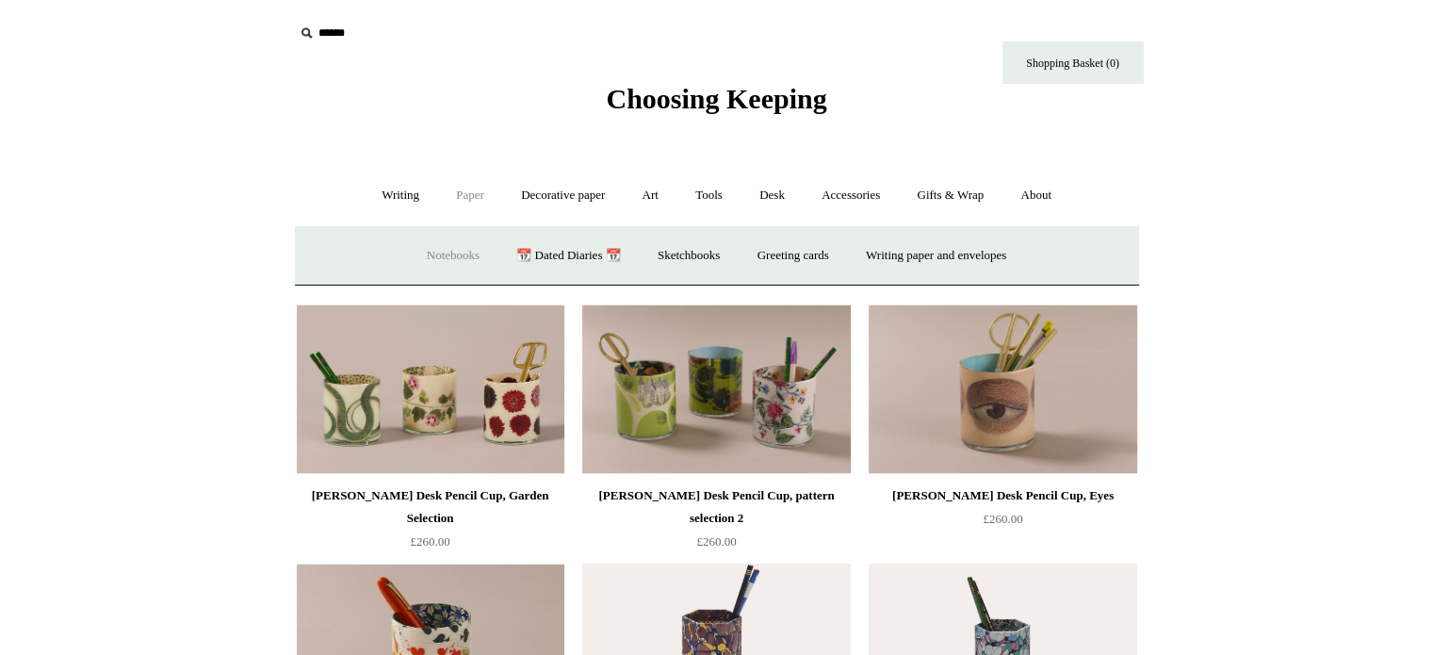
click at [439, 251] on link "Notebooks +" at bounding box center [453, 256] width 87 height 50
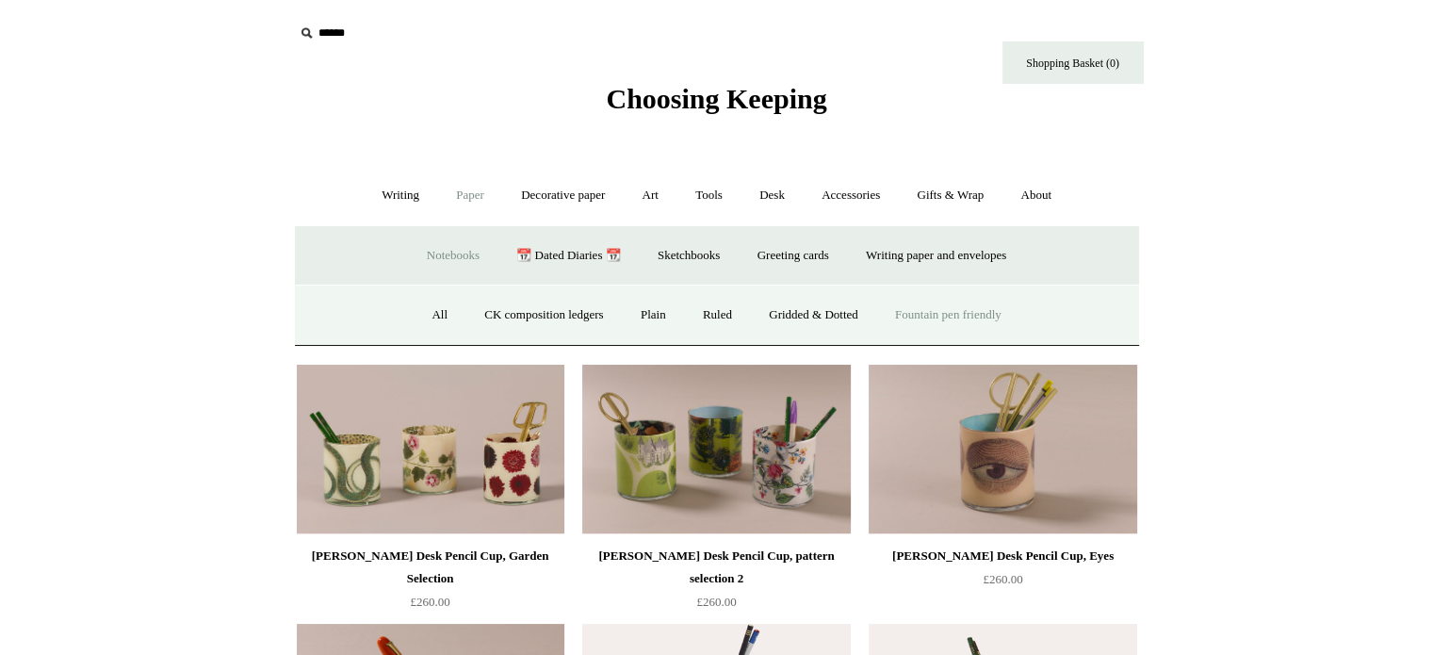
click at [964, 314] on link "Fountain pen friendly" at bounding box center [948, 315] width 140 height 50
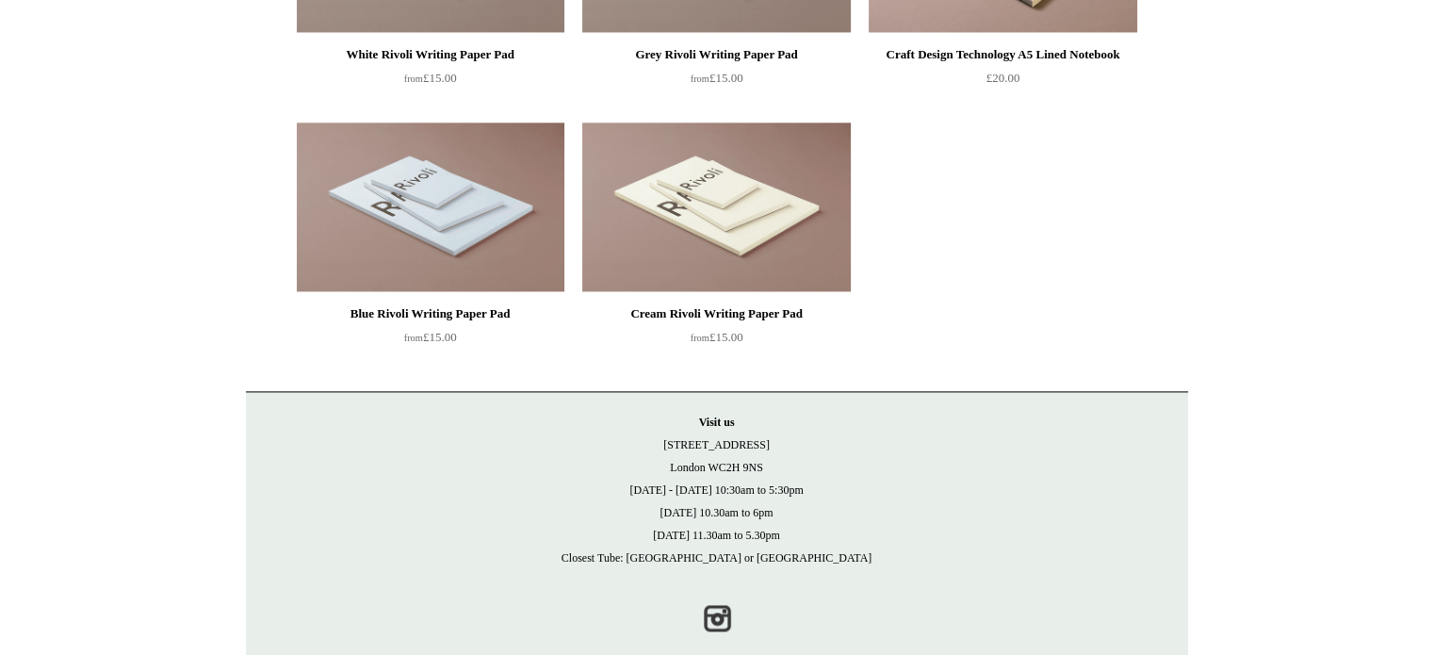
scroll to position [2483, 0]
